Goal: Check status: Check status

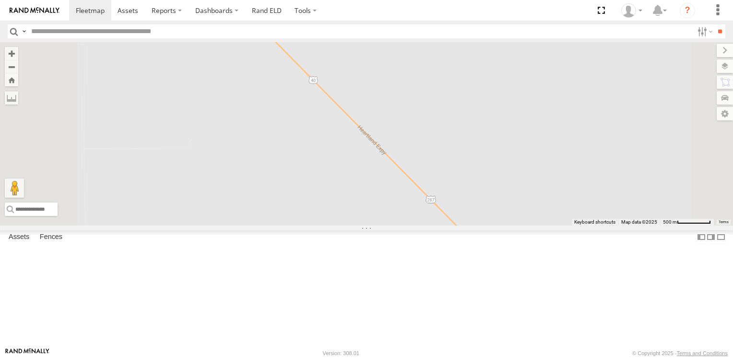
click at [0, 0] on div "98" at bounding box center [0, 0] width 0 height 0
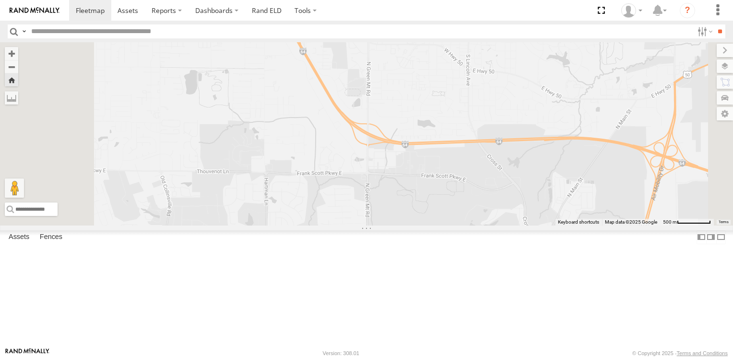
scroll to position [240, 0]
click at [0, 0] on div "154" at bounding box center [0, 0] width 0 height 0
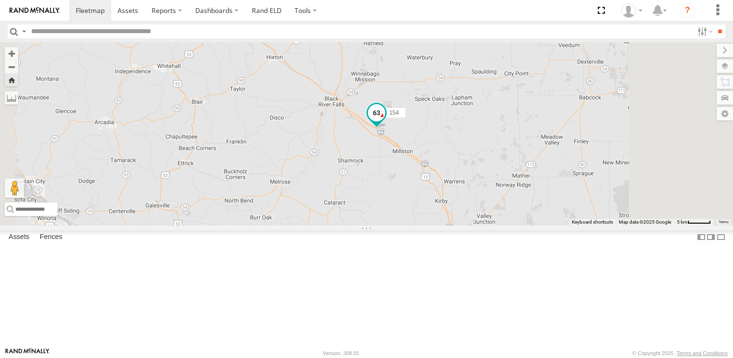
click at [385, 121] on span at bounding box center [376, 112] width 17 height 17
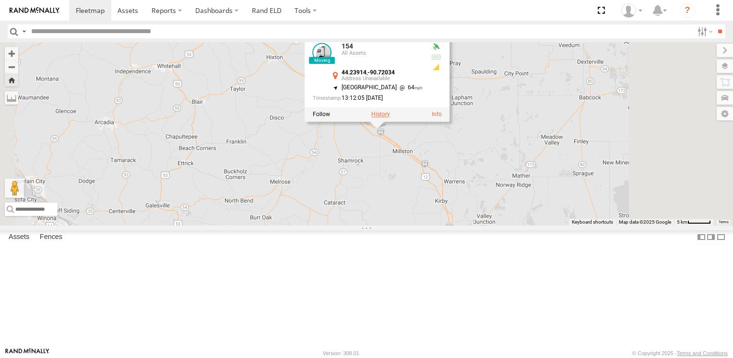
click at [390, 118] on label at bounding box center [380, 114] width 19 height 7
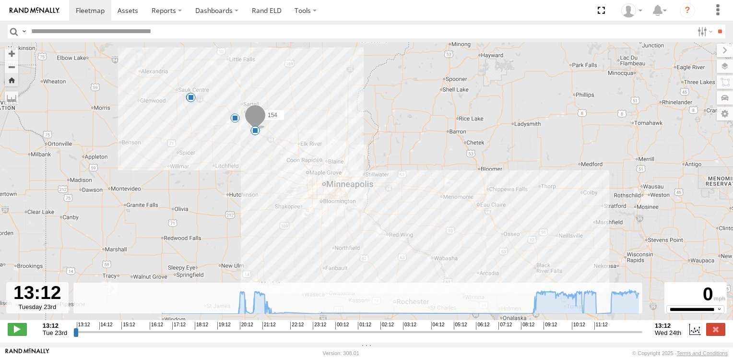
click at [313, 329] on span "23:12" at bounding box center [319, 326] width 13 height 8
click at [532, 315] on icon at bounding box center [534, 312] width 8 height 8
click at [264, 314] on icon at bounding box center [265, 311] width 8 height 8
click at [246, 315] on icon at bounding box center [247, 312] width 8 height 8
click at [252, 314] on icon at bounding box center [254, 310] width 8 height 8
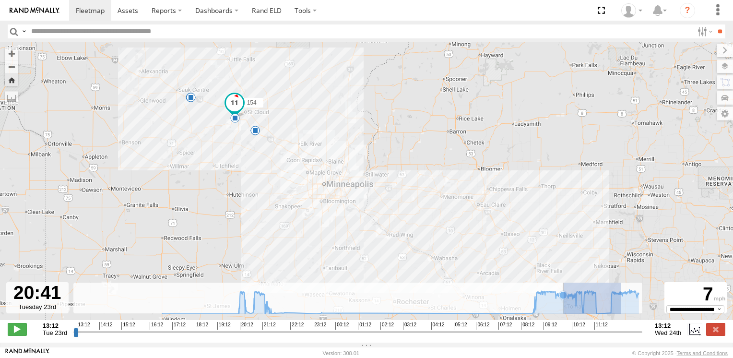
drag, startPoint x: 620, startPoint y: 314, endPoint x: 562, endPoint y: 316, distance: 57.6
type input "**********"
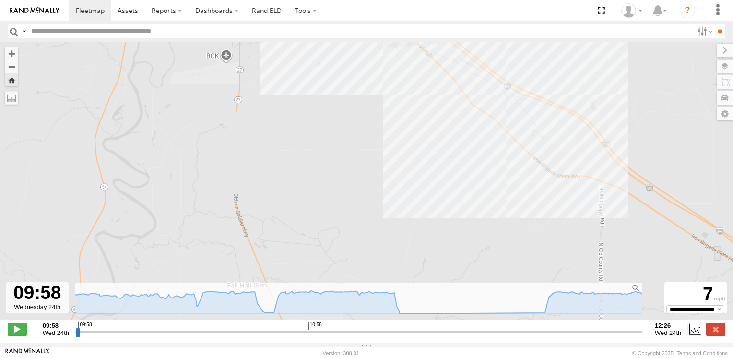
click at [580, 122] on div "154 13:33 Tue 16:36 Tue 19:53 Tue 20:23 Tue 21:22 Tue 22:07 Tue 23:46 Tue" at bounding box center [366, 186] width 733 height 288
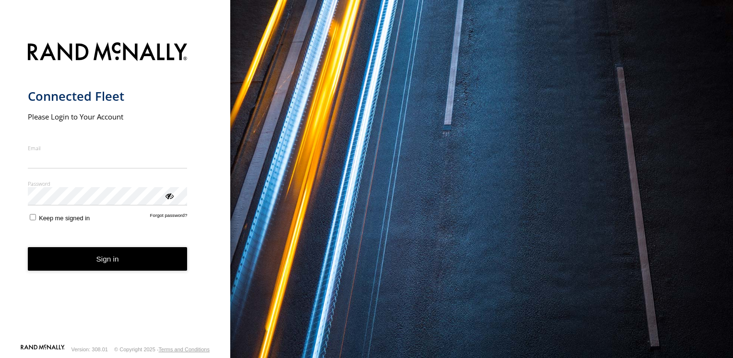
type input "**********"
click at [100, 265] on button "Sign in" at bounding box center [108, 259] width 160 height 24
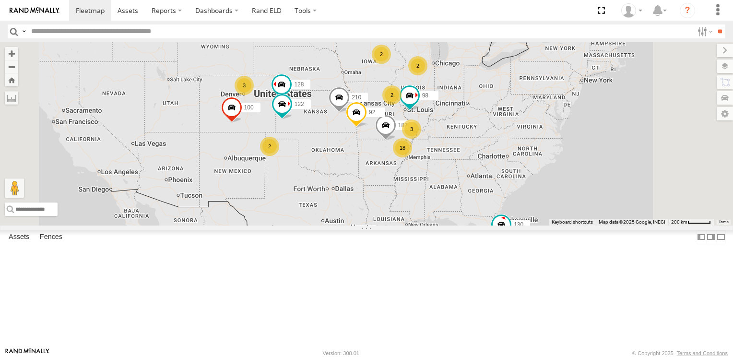
scroll to position [240, 0]
click at [0, 0] on span at bounding box center [0, 0] width 0 height 0
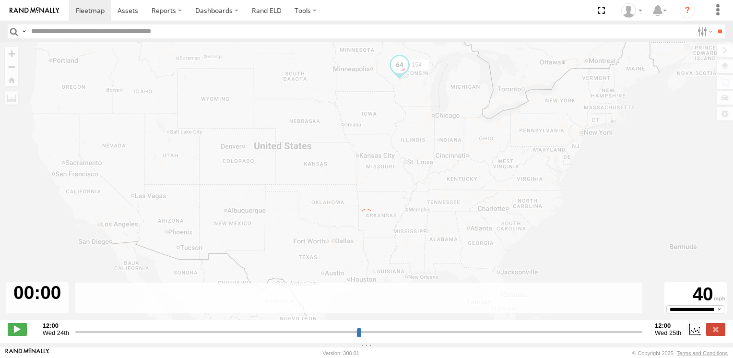
type input "**********"
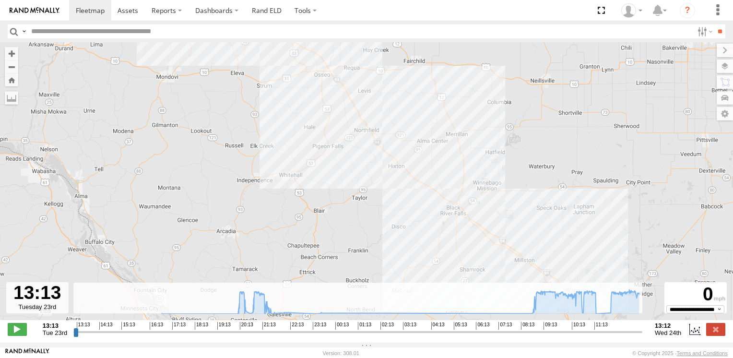
drag, startPoint x: 530, startPoint y: 245, endPoint x: 421, endPoint y: 237, distance: 109.2
click at [421, 237] on div "154 13:33 Tue 16:36 Tue 19:53 Tue 20:23 Tue 21:22 Tue 22:07 Tue 23:46 Tue" at bounding box center [366, 186] width 733 height 288
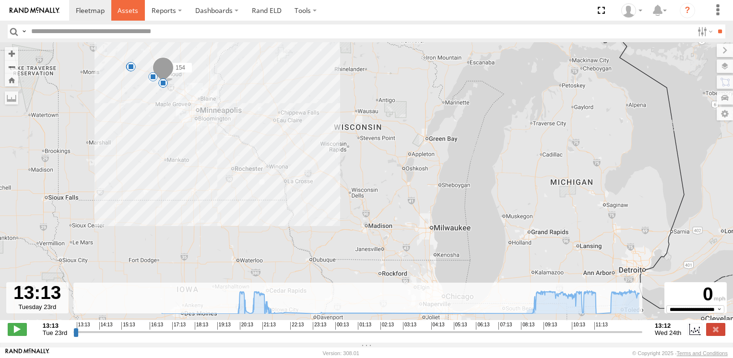
click at [118, 7] on span at bounding box center [128, 10] width 21 height 9
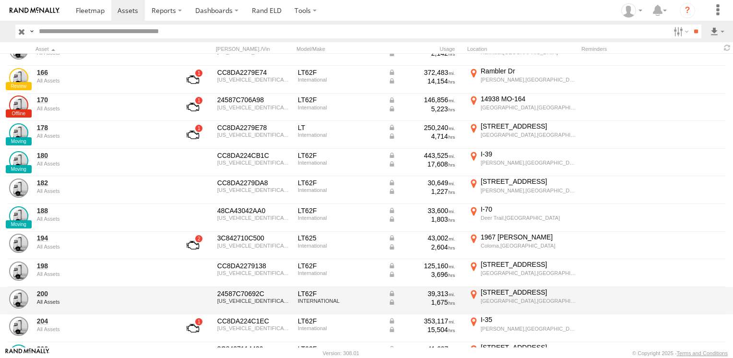
scroll to position [672, 0]
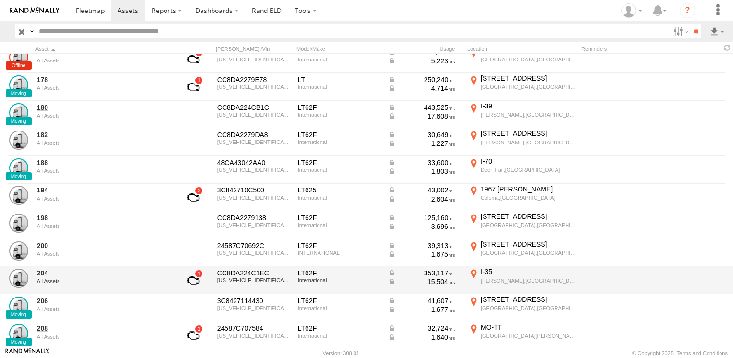
click at [192, 280] on link at bounding box center [193, 280] width 36 height 23
